Goal: Ask a question

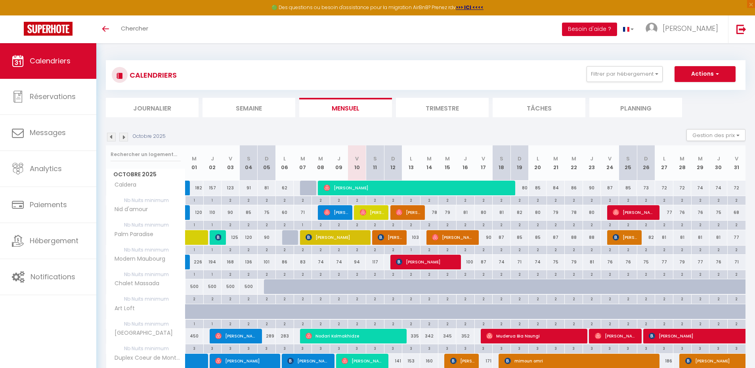
click at [617, 25] on button "Besoin d'aide ?" at bounding box center [589, 29] width 55 height 13
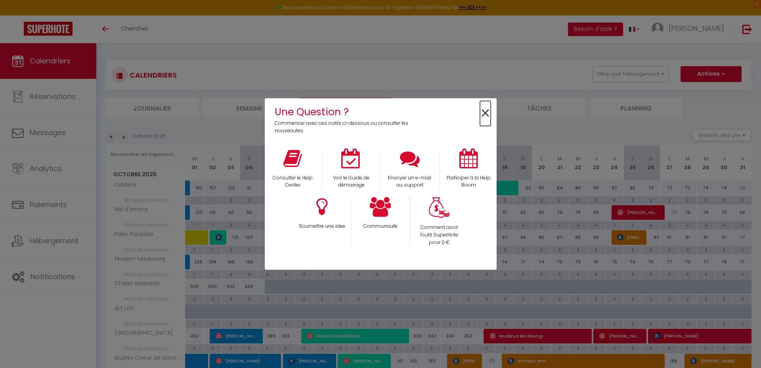
click at [482, 113] on span "×" at bounding box center [485, 113] width 11 height 25
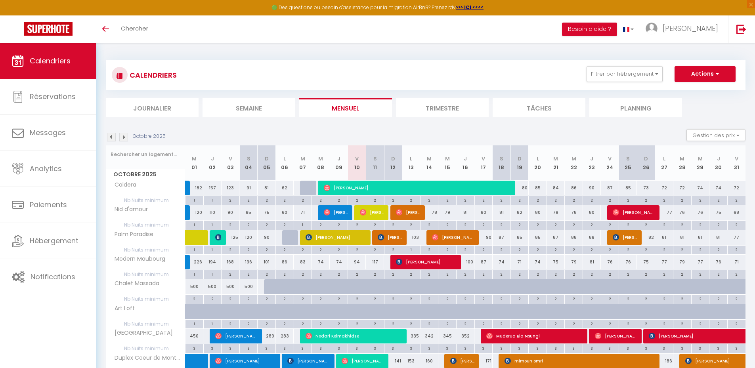
click at [455, 131] on div "Octobre 2025 Gestion des prix Nb Nuits minimum Règles Disponibilité" at bounding box center [426, 137] width 640 height 16
click at [617, 25] on button "Besoin d'aide ?" at bounding box center [589, 29] width 55 height 13
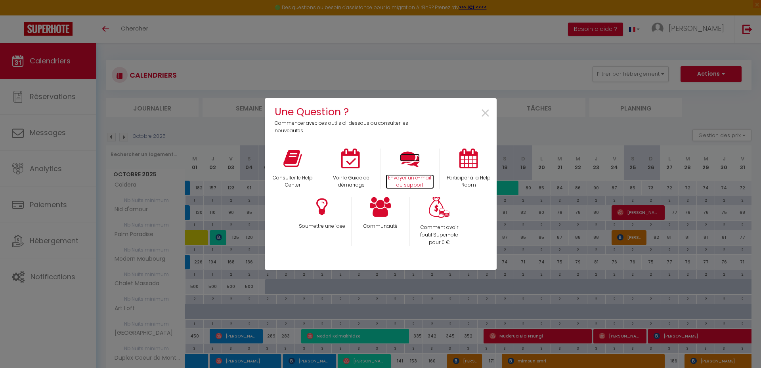
click at [407, 160] on icon at bounding box center [410, 159] width 20 height 20
click at [485, 111] on span "×" at bounding box center [485, 113] width 11 height 25
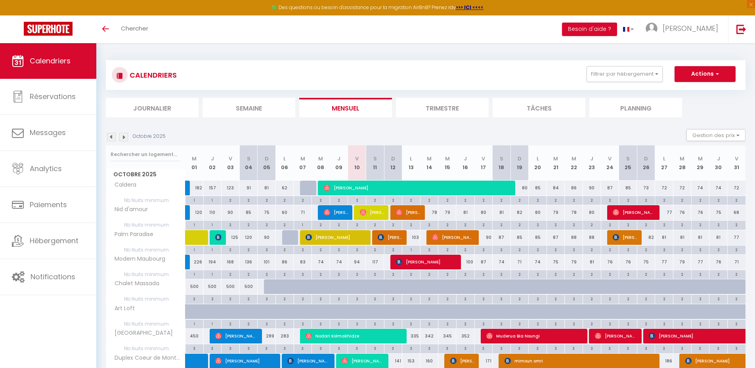
click at [342, 35] on div "Toggle menubar Chercher BUTTON Besoin d'aide ? cindy Paramètres Équipe" at bounding box center [403, 29] width 692 height 28
click at [314, 57] on div "CALENDRIERS Filtrer par hébergement Tous Nid d'amour Palm Paradise Modern Maubo…" at bounding box center [426, 289] width 640 height 473
click at [388, 73] on div "CALENDRIERS Filtrer par hébergement Tous Nid d'amour Palm Paradise Modern Maubo…" at bounding box center [426, 75] width 628 height 18
click at [613, 29] on button "Besoin d'aide ?" at bounding box center [589, 29] width 55 height 13
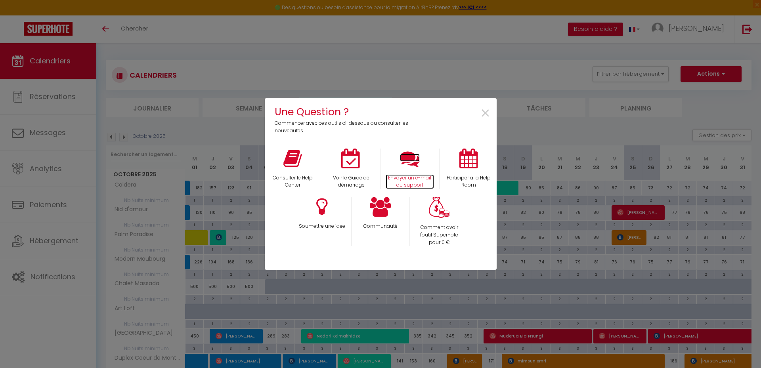
click at [407, 164] on icon at bounding box center [410, 159] width 20 height 20
click at [483, 109] on span "×" at bounding box center [485, 113] width 11 height 25
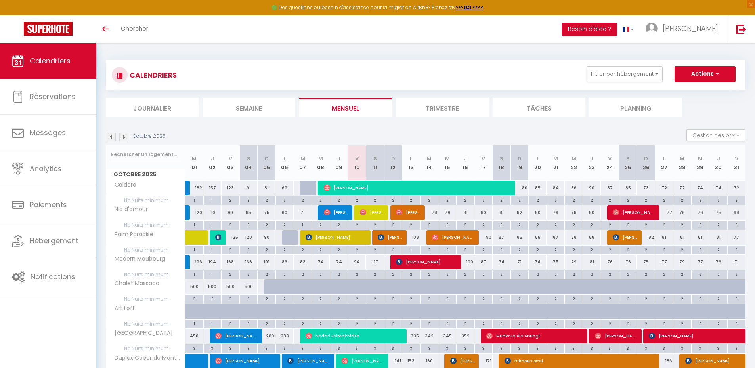
click at [326, 131] on div "Octobre 2025 Gestion des prix Nb Nuits minimum Règles Disponibilité" at bounding box center [426, 137] width 640 height 16
click at [327, 131] on div "Octobre 2025 Gestion des prix Nb Nuits minimum Règles Disponibilité" at bounding box center [426, 137] width 640 height 16
